Goal: Subscribe to service/newsletter: Subscribe to service/newsletter

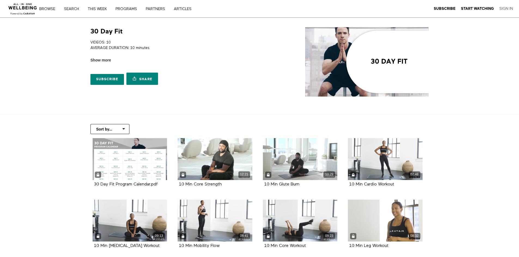
click at [506, 11] on link "Sign In" at bounding box center [506, 8] width 14 height 5
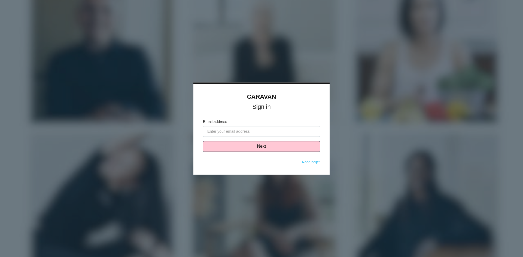
click at [266, 134] on input "Email address" at bounding box center [261, 131] width 117 height 11
type input "cwalker@eticeng.com"
click at [261, 147] on button "Next" at bounding box center [261, 146] width 117 height 11
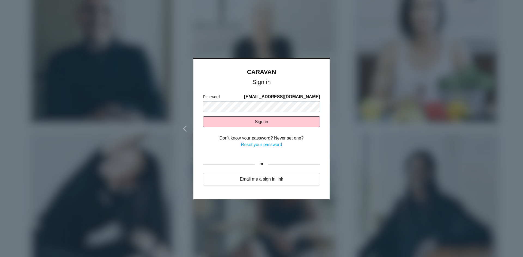
click at [203, 117] on button "Sign in" at bounding box center [261, 122] width 117 height 11
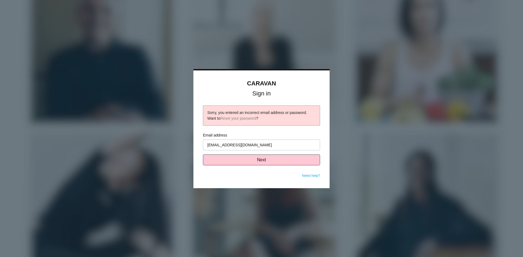
click at [308, 176] on link "Need help?" at bounding box center [311, 176] width 18 height 4
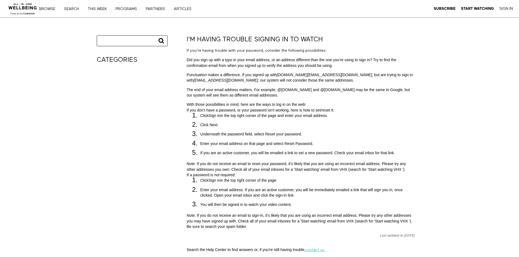
click at [437, 5] on div "Subscribe Start Watching Sign In" at bounding box center [472, 8] width 89 height 17
click at [438, 8] on strong "Subscribe" at bounding box center [444, 9] width 22 height 4
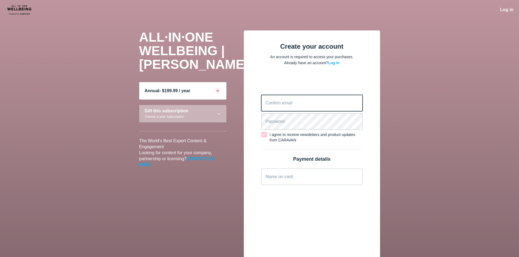
click at [284, 104] on email "Confirm email" at bounding box center [311, 103] width 101 height 16
type email "[EMAIL_ADDRESS][DOMAIN_NAME]"
click at [264, 136] on div "[EMAIL_ADDRESS][DOMAIN_NAME] Confirm email Password I agree to receive newslett…" at bounding box center [311, 240] width 101 height 331
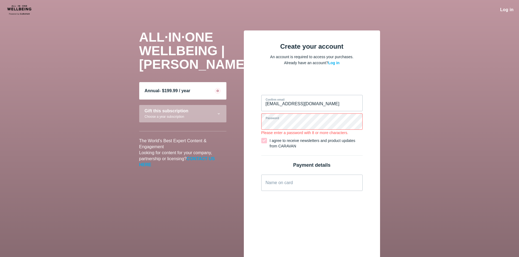
click at [263, 141] on span at bounding box center [264, 140] width 6 height 5
click at [261, 141] on input "I agree to receive newsletters and product updates from CARAVAN" at bounding box center [261, 143] width 0 height 5
click at [415, 140] on main "ALL·IN·ONE WELLBEING | CARAVAN Annual - $199.99 / year Gift this subscription C…" at bounding box center [259, 237] width 519 height 435
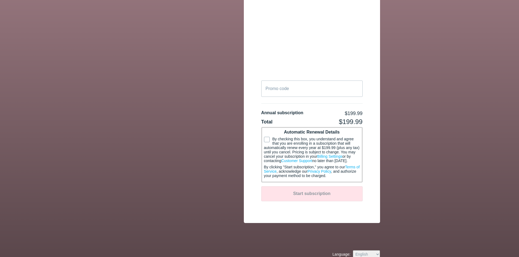
scroll to position [215, 0]
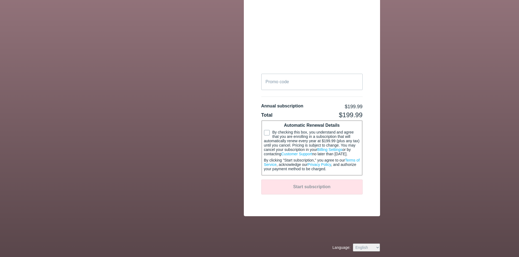
click at [266, 130] on span at bounding box center [267, 132] width 6 height 5
click at [264, 130] on input "By checking this box, you understand and agree that you are enrolling in a subs…" at bounding box center [264, 132] width 0 height 5
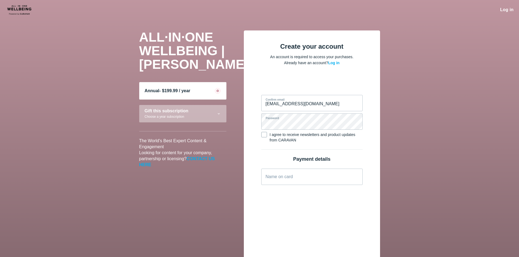
scroll to position [163, 0]
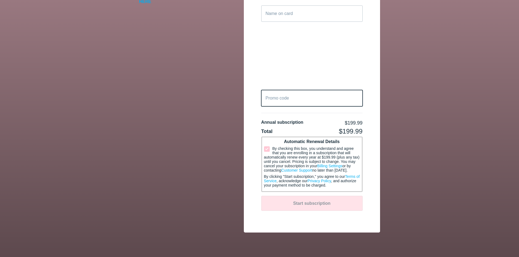
click at [302, 100] on code "Promo code" at bounding box center [311, 98] width 101 height 16
click at [355, 97] on div "APPLY" at bounding box center [352, 97] width 12 height 6
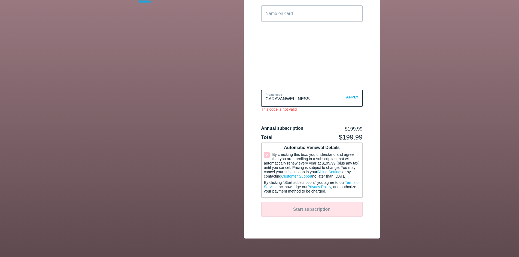
drag, startPoint x: 319, startPoint y: 99, endPoint x: 208, endPoint y: 91, distance: 111.1
click at [208, 91] on div "ALL·IN·ONE WELLBEING | CARAVAN Annual - $199.99 / year Gift this subscription C…" at bounding box center [260, 53] width 252 height 372
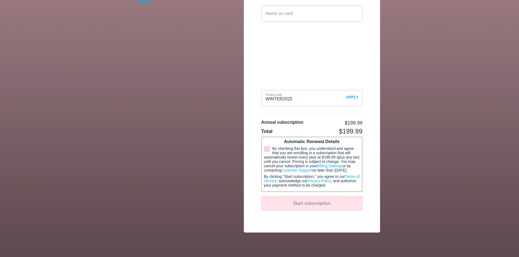
click at [351, 97] on div "APPLY" at bounding box center [352, 97] width 12 height 6
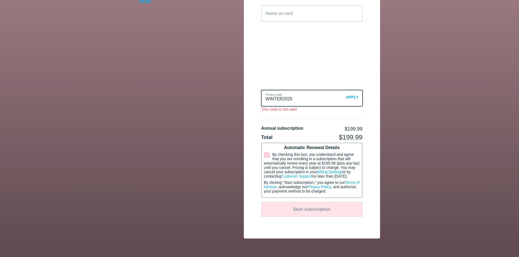
drag, startPoint x: 282, startPoint y: 101, endPoint x: 238, endPoint y: 95, distance: 44.2
click at [238, 95] on div "ALL·IN·ONE WELLBEING | CARAVAN Annual - $199.99 / year Gift this subscription C…" at bounding box center [260, 53] width 252 height 372
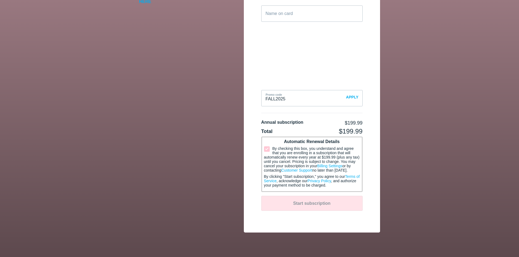
click at [351, 97] on div "APPLY" at bounding box center [352, 97] width 12 height 6
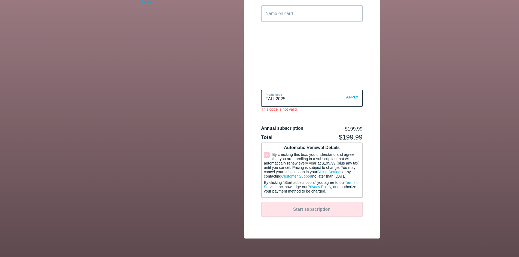
drag, startPoint x: 285, startPoint y: 102, endPoint x: 197, endPoint y: 74, distance: 92.0
click at [197, 74] on div "ALL·IN·ONE WELLBEING | CARAVAN Annual - $199.99 / year Gift this subscription C…" at bounding box center [260, 53] width 252 height 372
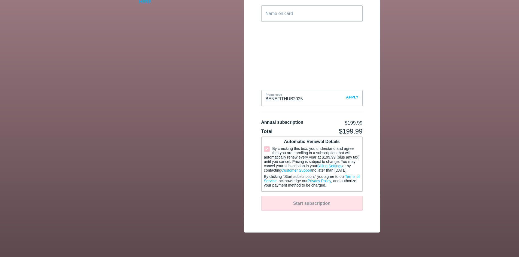
click at [353, 97] on div "APPLY" at bounding box center [352, 97] width 12 height 6
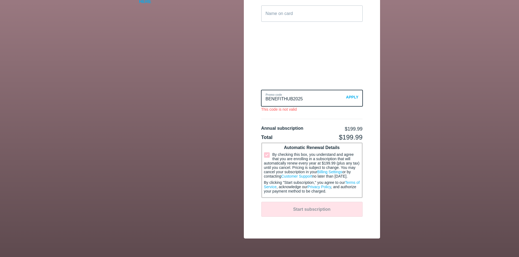
click at [332, 99] on code "benefithub2025" at bounding box center [311, 98] width 101 height 16
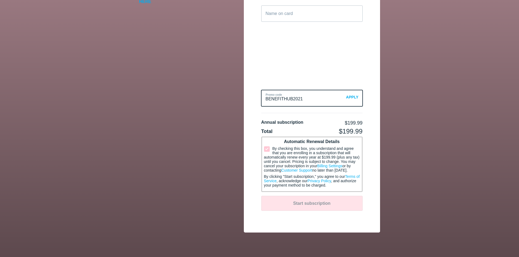
type code "benefithub2021"
click at [355, 99] on div "APPLY" at bounding box center [352, 97] width 12 height 6
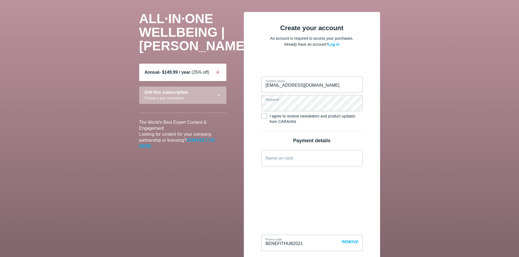
scroll to position [27, 0]
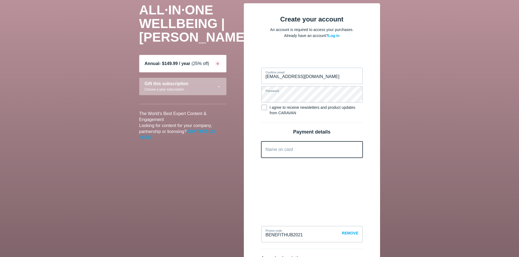
click at [280, 152] on card "Name on card" at bounding box center [311, 150] width 101 height 16
type card "[PERSON_NAME]"
click at [374, 134] on div "Create your account An account is required to access your purchases. Already ha…" at bounding box center [312, 197] width 136 height 389
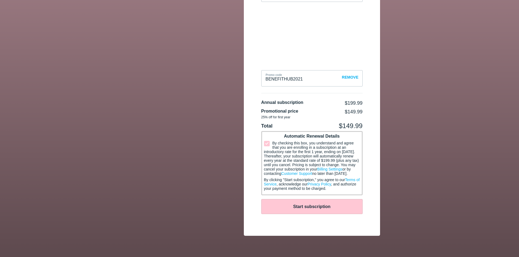
scroll to position [207, 0]
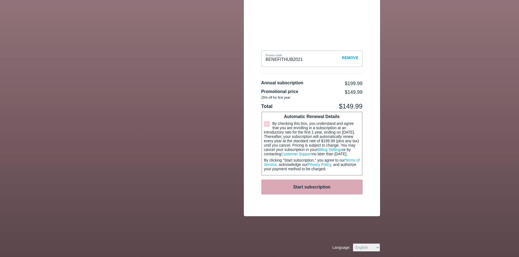
click at [309, 191] on button "Start subscription" at bounding box center [311, 187] width 101 height 15
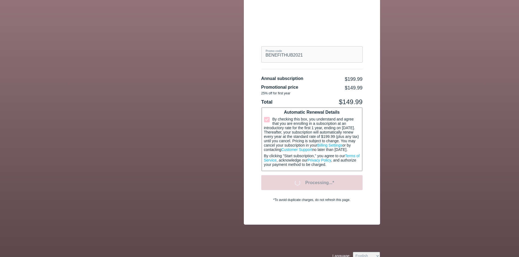
scroll to position [138, 0]
